Goal: Task Accomplishment & Management: Use online tool/utility

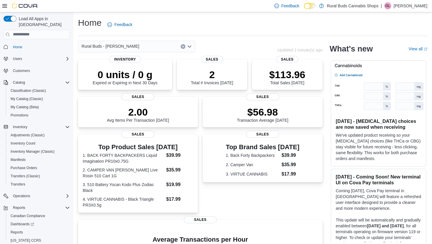
click at [190, 46] on icon "Open list of options" at bounding box center [189, 46] width 5 height 5
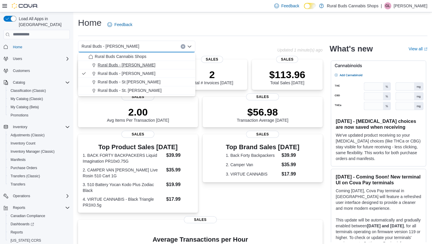
click at [133, 65] on span "Rural Buds - [PERSON_NAME]" at bounding box center [127, 65] width 58 height 6
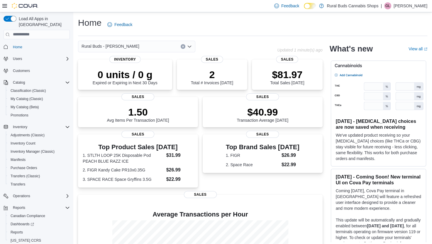
click at [190, 47] on icon "Open list of options" at bounding box center [190, 46] width 4 height 2
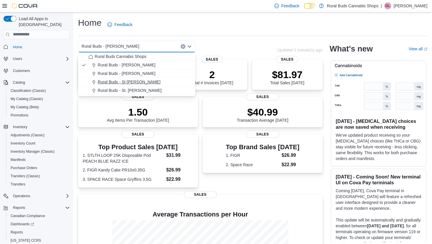
click at [124, 81] on span "Rural Buds - St [PERSON_NAME]" at bounding box center [129, 82] width 63 height 6
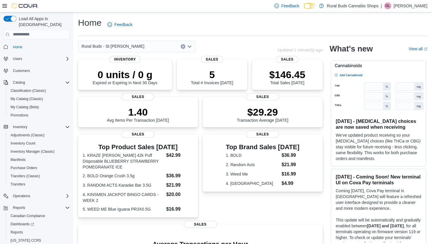
click at [189, 47] on icon "Open list of options" at bounding box center [190, 46] width 4 height 2
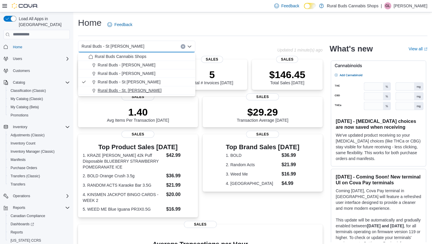
click at [136, 90] on span "Rural Buds - St. [PERSON_NAME]" at bounding box center [130, 91] width 64 height 6
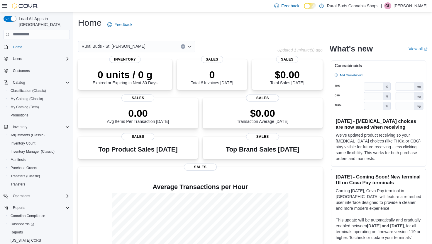
click at [189, 46] on icon "Open list of options" at bounding box center [189, 46] width 5 height 5
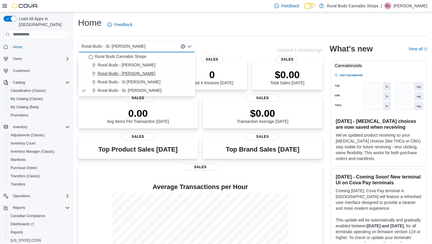
click at [124, 72] on span "Rural Buds - [PERSON_NAME]" at bounding box center [127, 74] width 58 height 6
